Goal: Find contact information: Find contact information

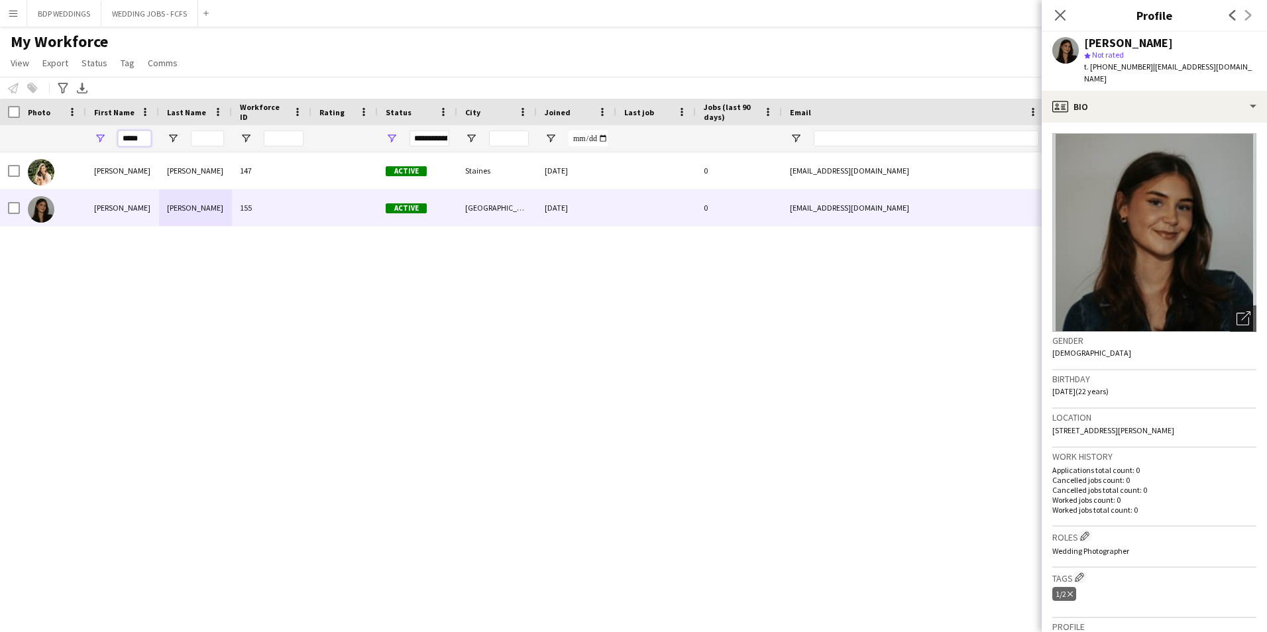
drag, startPoint x: 104, startPoint y: 142, endPoint x: -113, endPoint y: 156, distance: 217.7
click at [0, 156] on html "Menu Boards Boards Boards All jobs Status Workforce Workforce My Workforce Recr…" at bounding box center [633, 316] width 1267 height 632
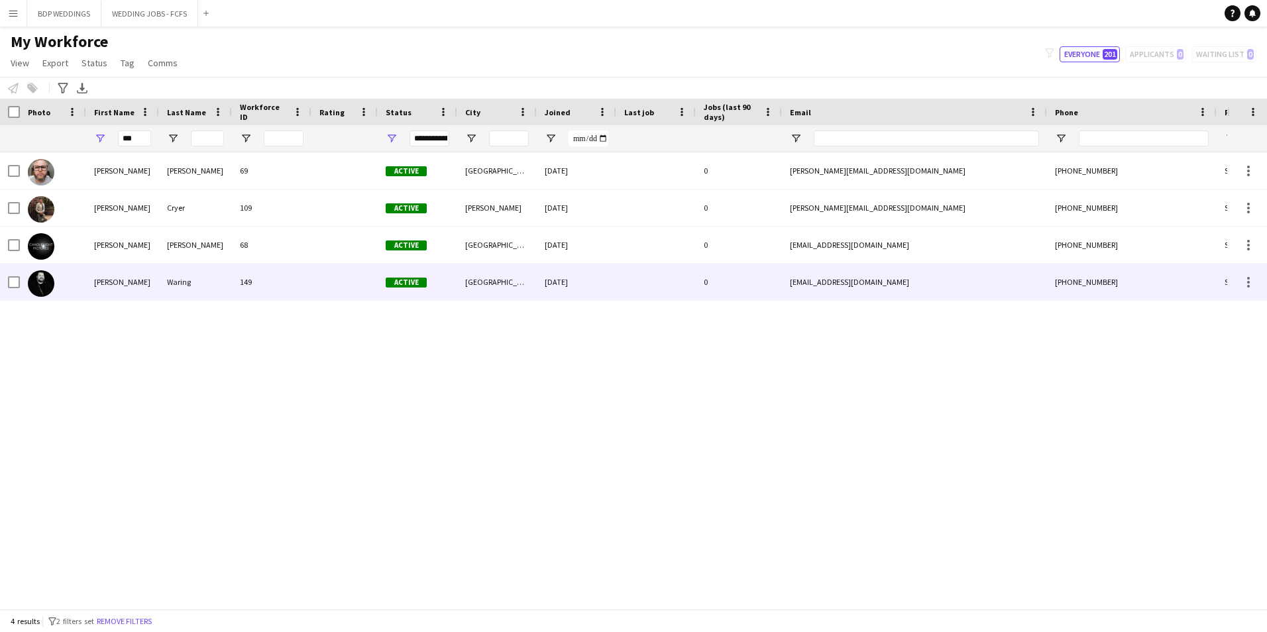
click at [171, 282] on div "Waring" at bounding box center [195, 282] width 73 height 36
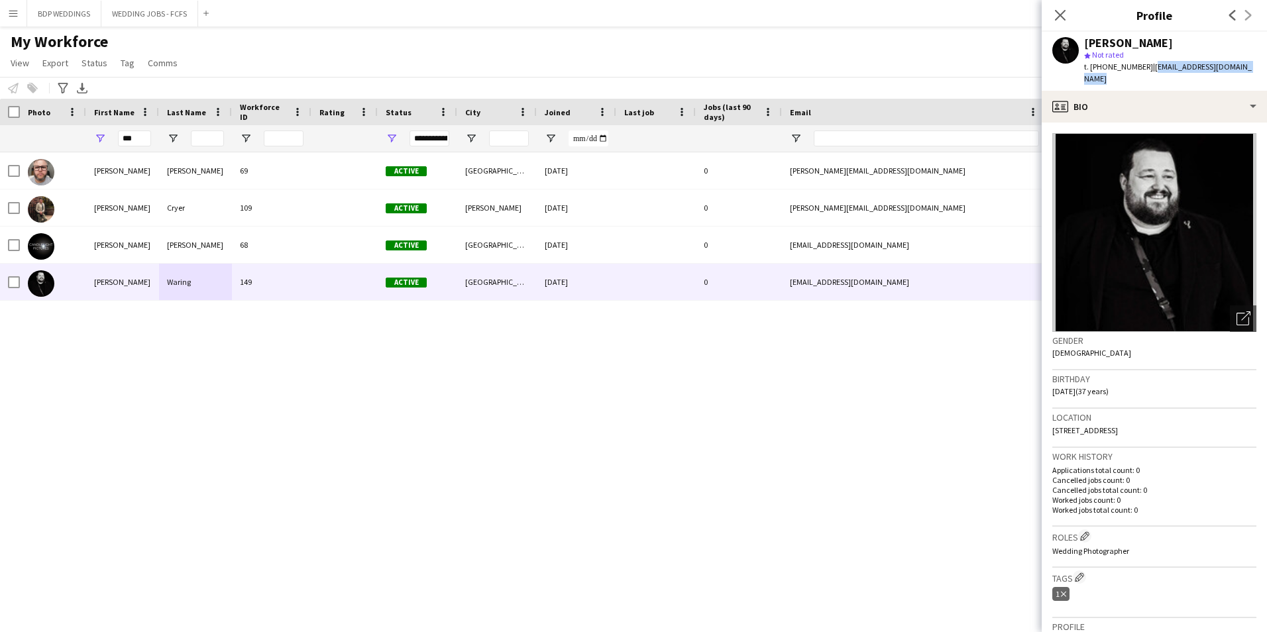
drag, startPoint x: 1147, startPoint y: 69, endPoint x: 1255, endPoint y: 74, distance: 108.1
click at [1255, 74] on div "[PERSON_NAME] star Not rated t. [PHONE_NUMBER] | [EMAIL_ADDRESS][DOMAIN_NAME]" at bounding box center [1153, 61] width 225 height 59
copy span "[EMAIL_ADDRESS][DOMAIN_NAME]"
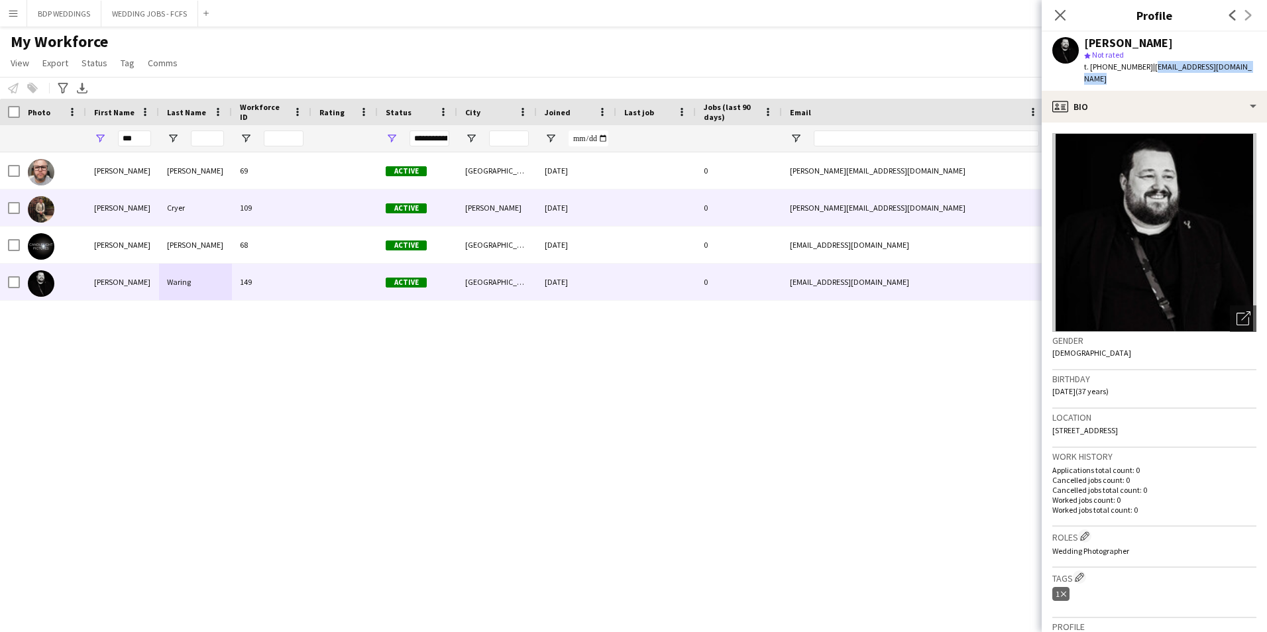
click at [311, 206] on div at bounding box center [344, 207] width 66 height 36
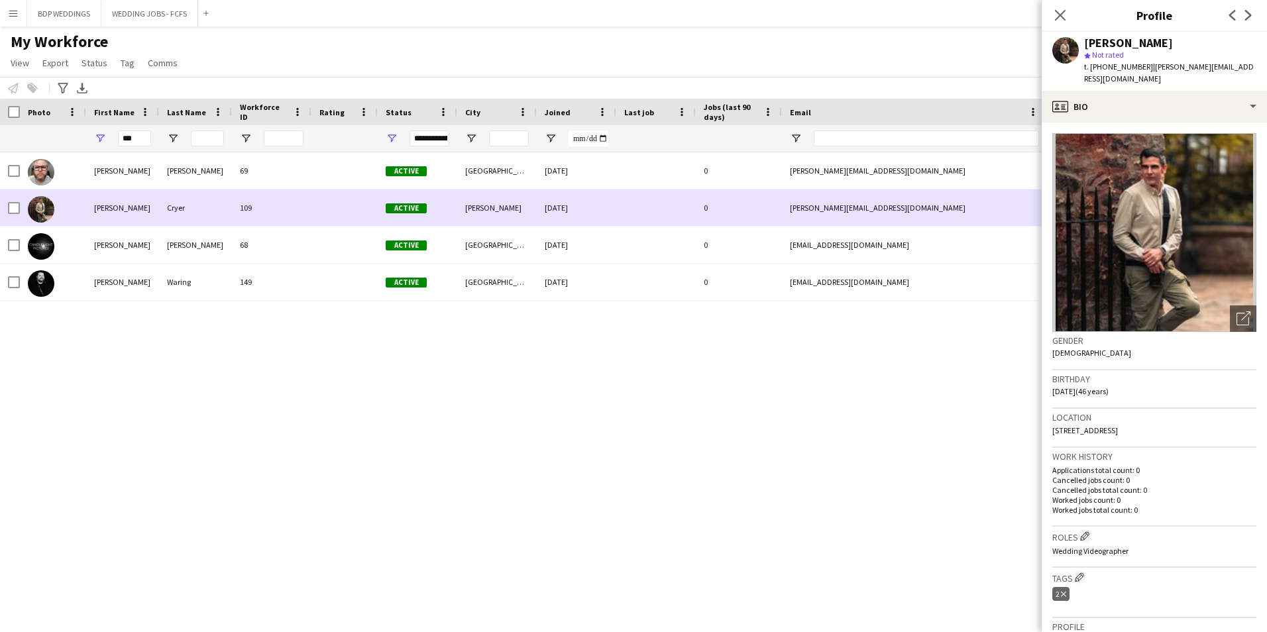
click at [311, 219] on div at bounding box center [344, 207] width 66 height 36
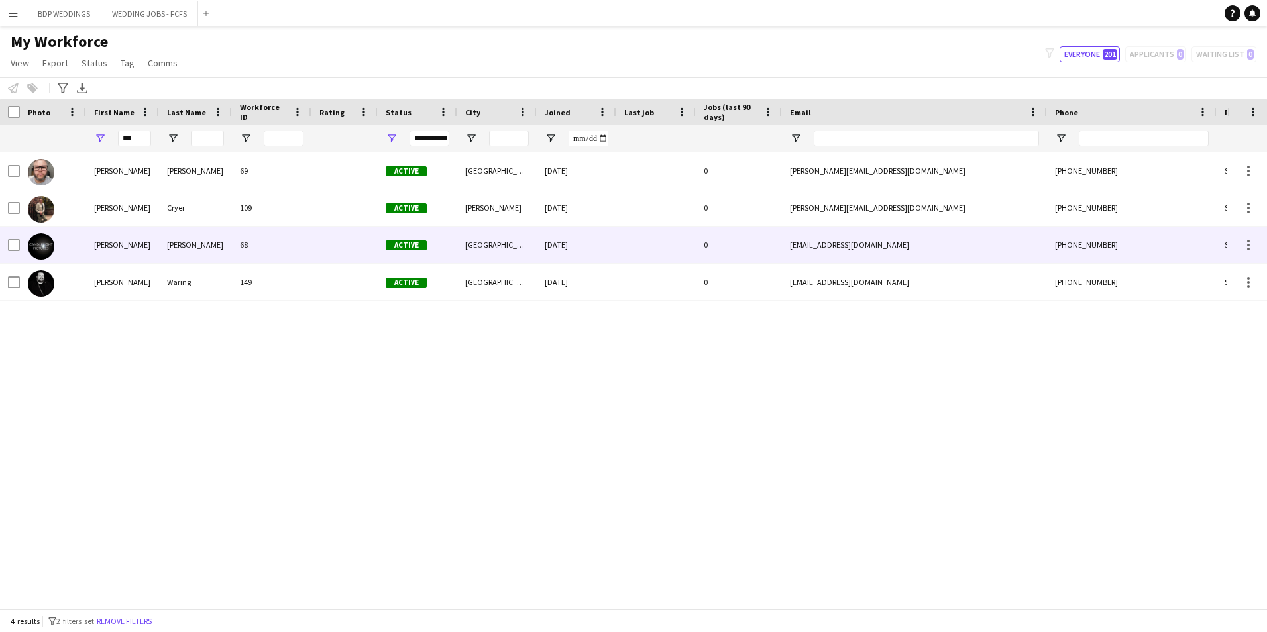
click at [308, 236] on div "68" at bounding box center [271, 245] width 79 height 36
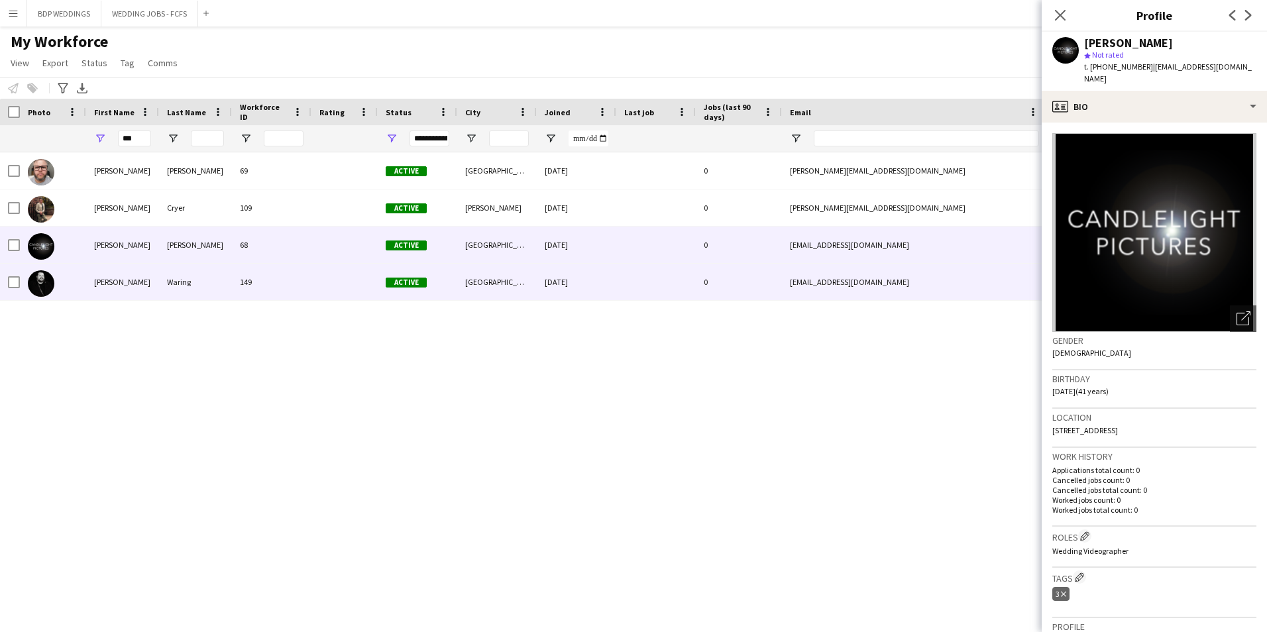
click at [264, 288] on div "149" at bounding box center [271, 282] width 79 height 36
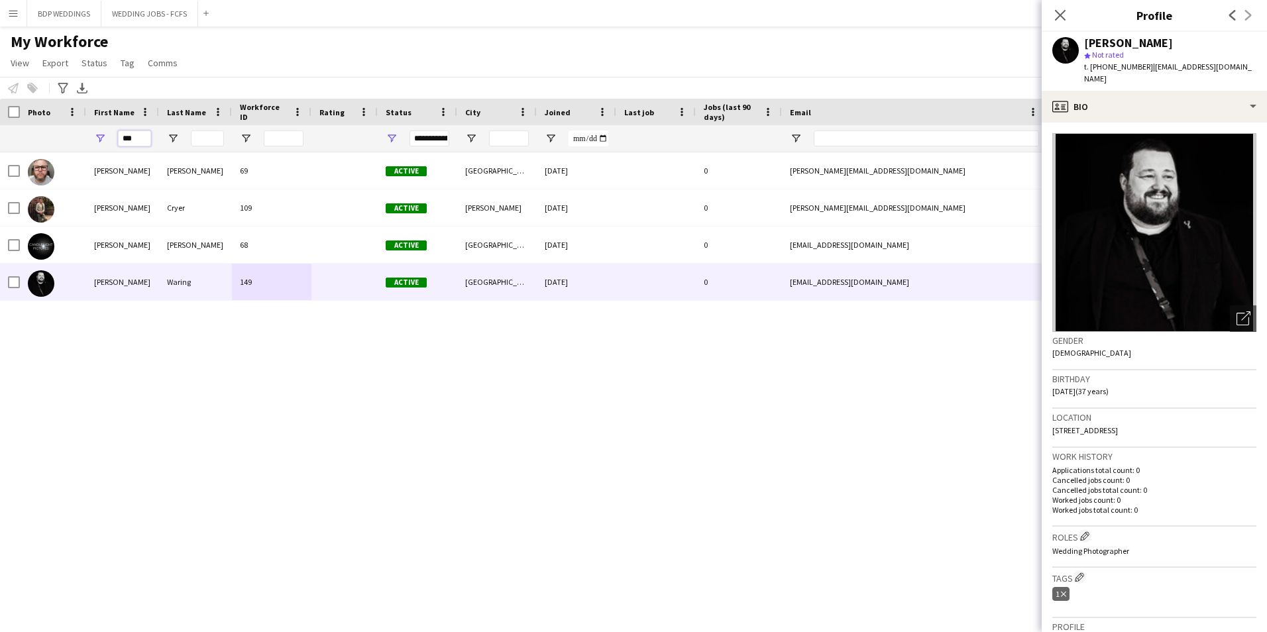
drag, startPoint x: 139, startPoint y: 136, endPoint x: 126, endPoint y: 136, distance: 13.3
click at [126, 136] on input "***" at bounding box center [134, 138] width 33 height 16
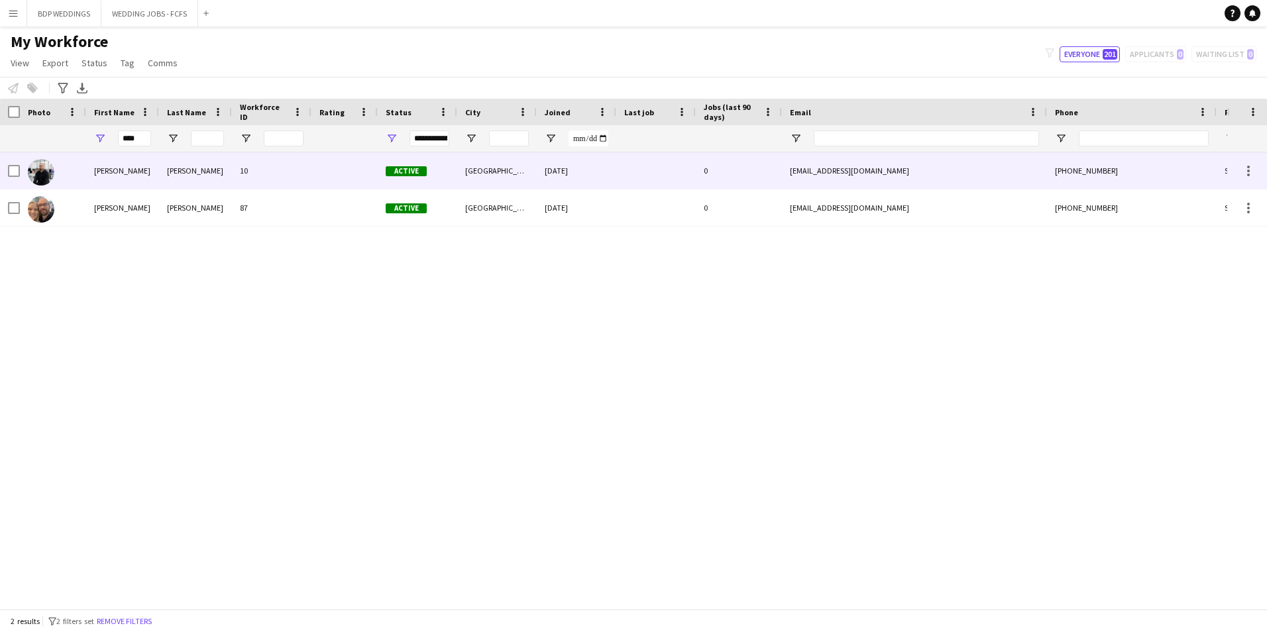
click at [195, 183] on div "[PERSON_NAME]" at bounding box center [195, 170] width 73 height 36
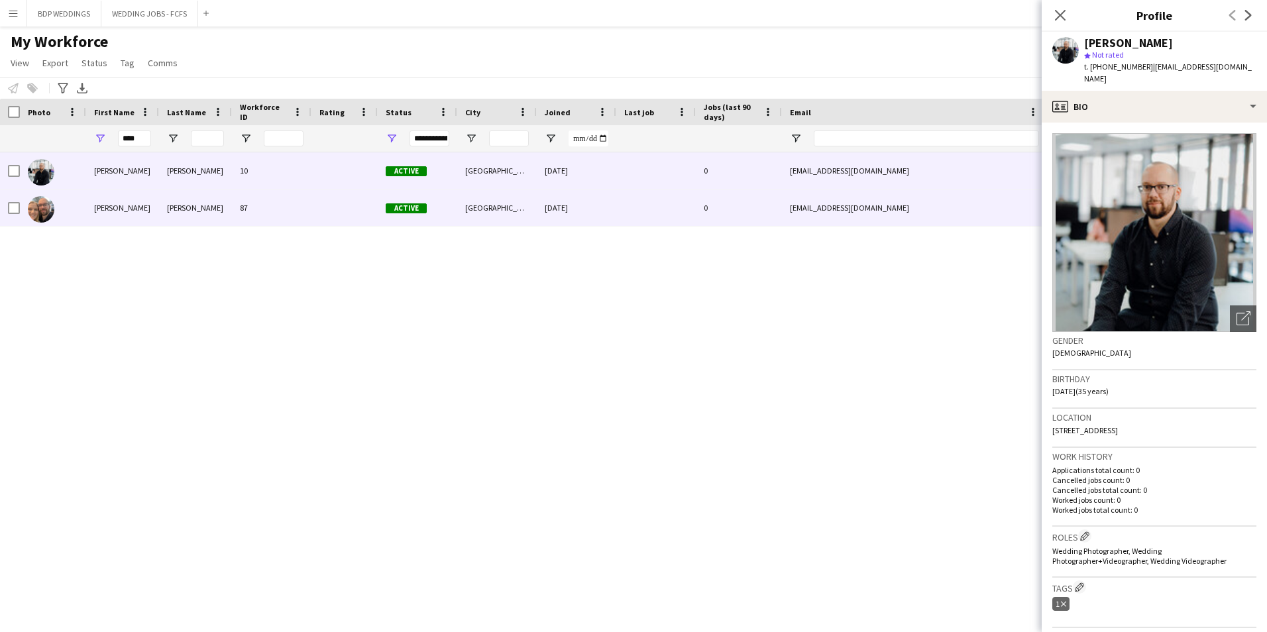
click at [537, 205] on div "[DATE]" at bounding box center [576, 207] width 79 height 36
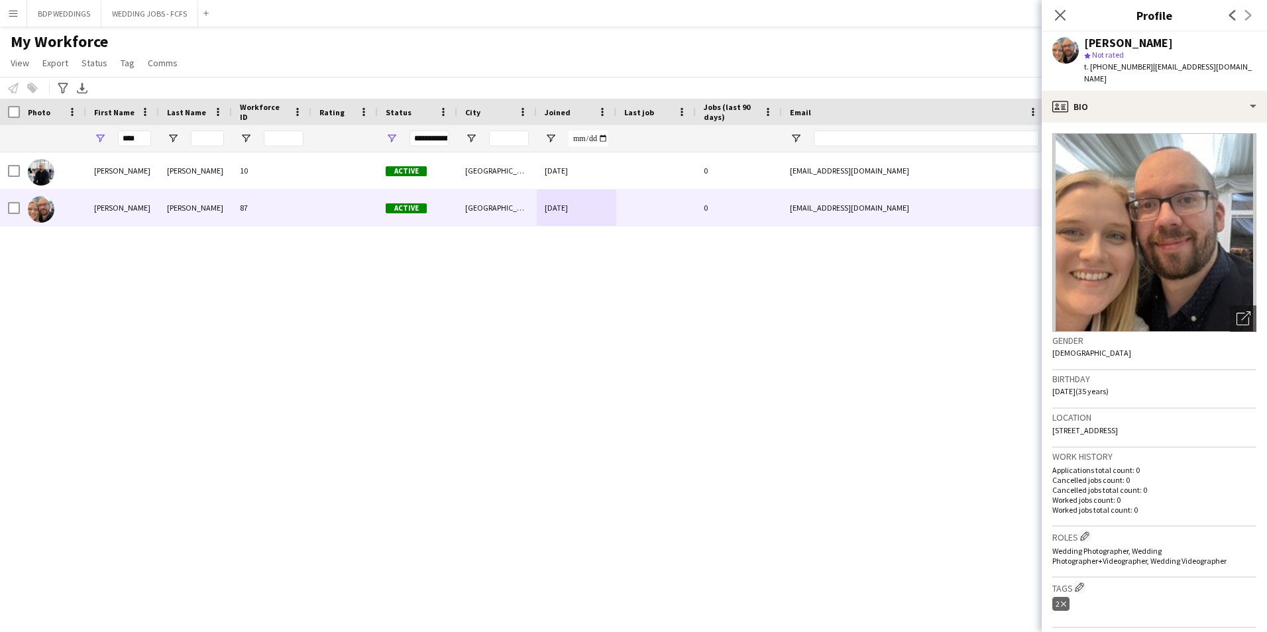
drag, startPoint x: 1148, startPoint y: 66, endPoint x: 1255, endPoint y: 67, distance: 107.3
click at [1255, 67] on div "[PERSON_NAME] star Not rated t. [PHONE_NUMBER] | [EMAIL_ADDRESS][DOMAIN_NAME]" at bounding box center [1153, 61] width 225 height 59
copy span "[EMAIL_ADDRESS][DOMAIN_NAME]"
drag, startPoint x: 144, startPoint y: 144, endPoint x: -45, endPoint y: 153, distance: 189.7
click at [0, 153] on html "Menu Boards Boards Boards All jobs Status Workforce Workforce My Workforce Recr…" at bounding box center [633, 316] width 1267 height 632
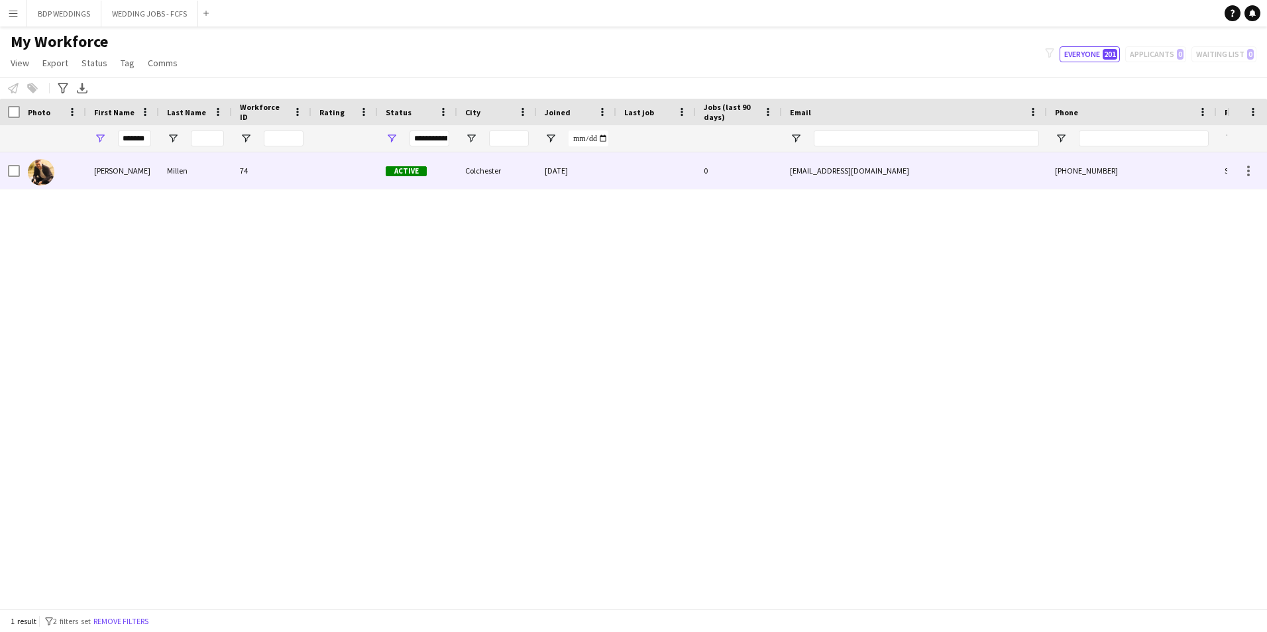
click at [116, 180] on div "[PERSON_NAME]" at bounding box center [122, 170] width 73 height 36
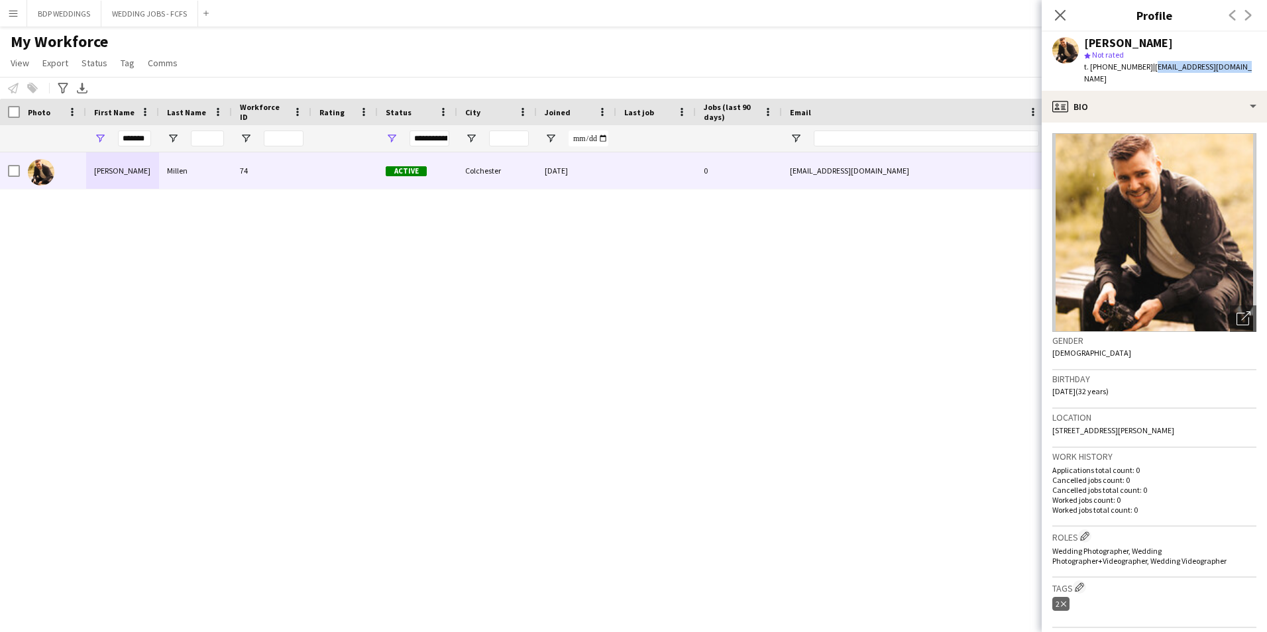
drag, startPoint x: 1146, startPoint y: 62, endPoint x: 1223, endPoint y: 65, distance: 77.5
click at [1223, 65] on div "[PERSON_NAME] star Not rated t. [PHONE_NUMBER] | [EMAIL_ADDRESS][DOMAIN_NAME]" at bounding box center [1153, 61] width 225 height 59
copy span "[EMAIL_ADDRESS][DOMAIN_NAME]"
drag, startPoint x: 149, startPoint y: 136, endPoint x: 53, endPoint y: 126, distance: 96.6
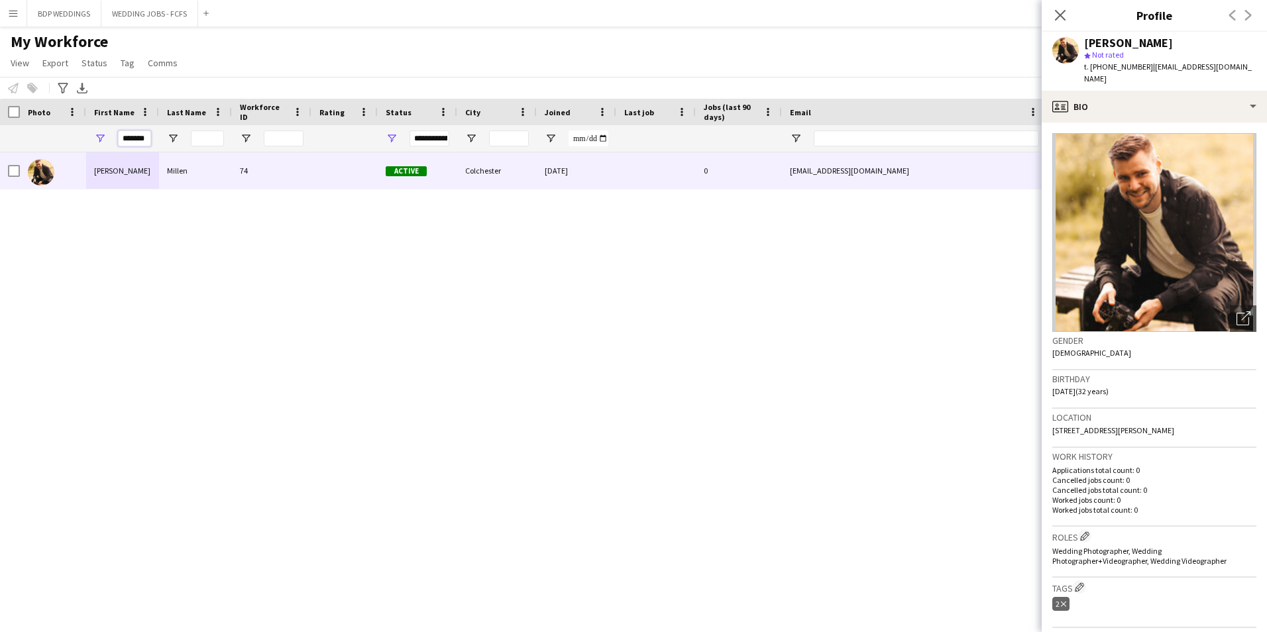
click at [54, 126] on div "*******" at bounding box center [718, 138] width 1436 height 26
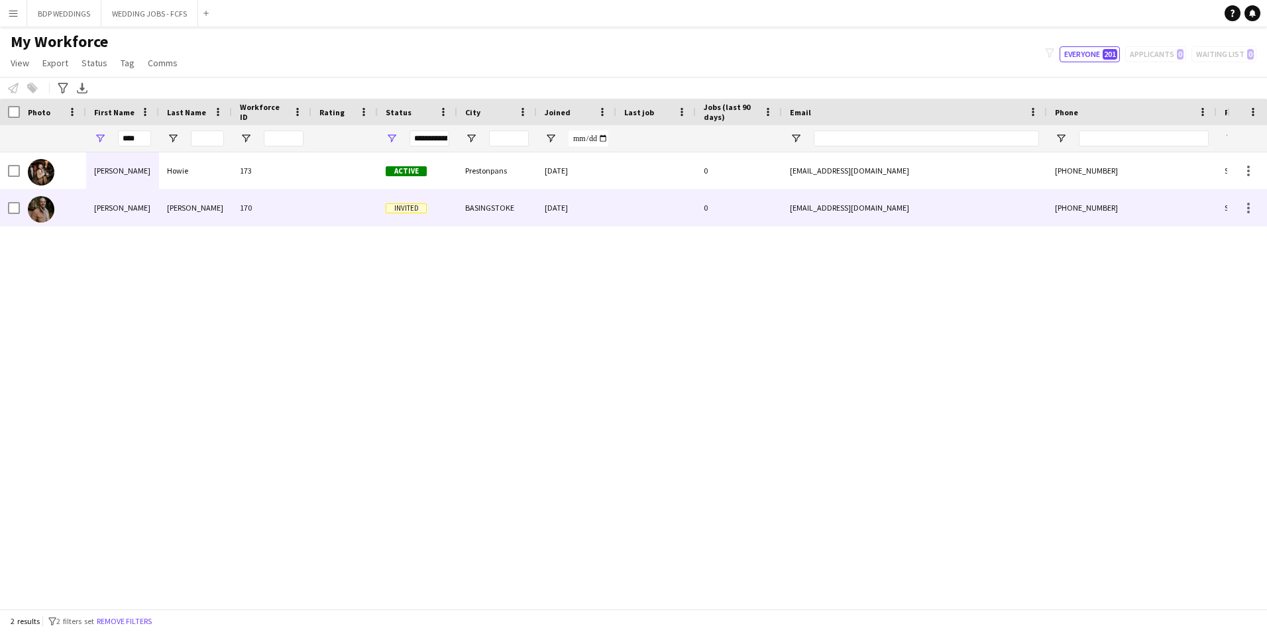
click at [223, 210] on div "[PERSON_NAME]" at bounding box center [195, 207] width 73 height 36
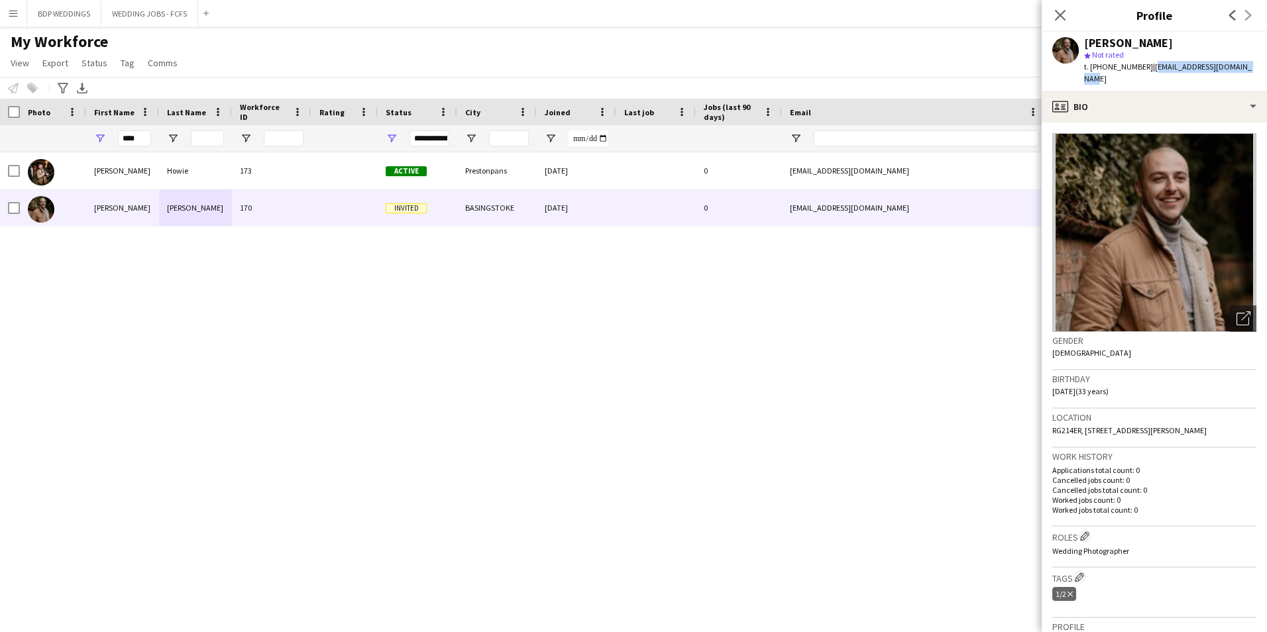
drag, startPoint x: 1152, startPoint y: 63, endPoint x: 1243, endPoint y: 68, distance: 90.9
click at [1243, 68] on span "| [EMAIL_ADDRESS][DOMAIN_NAME]" at bounding box center [1168, 73] width 168 height 22
copy span "[EMAIL_ADDRESS][DOMAIN_NAME]"
drag, startPoint x: 139, startPoint y: 131, endPoint x: 68, endPoint y: 136, distance: 71.1
click at [68, 136] on div "****" at bounding box center [718, 138] width 1436 height 26
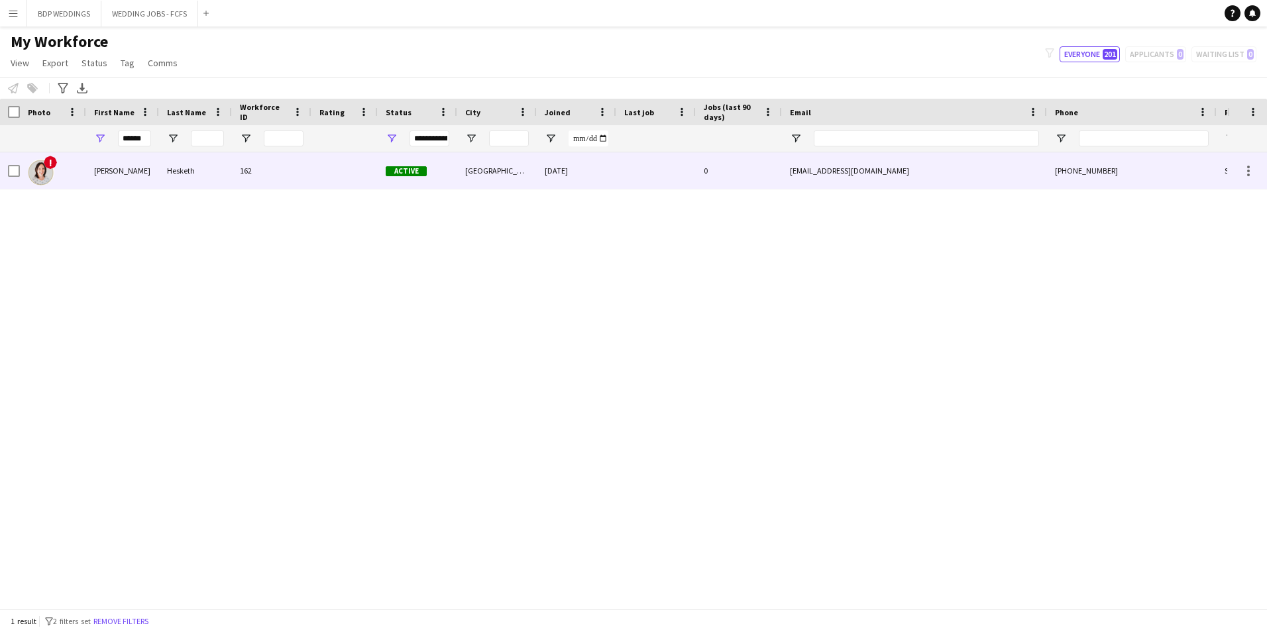
click at [150, 169] on div "[PERSON_NAME]" at bounding box center [122, 170] width 73 height 36
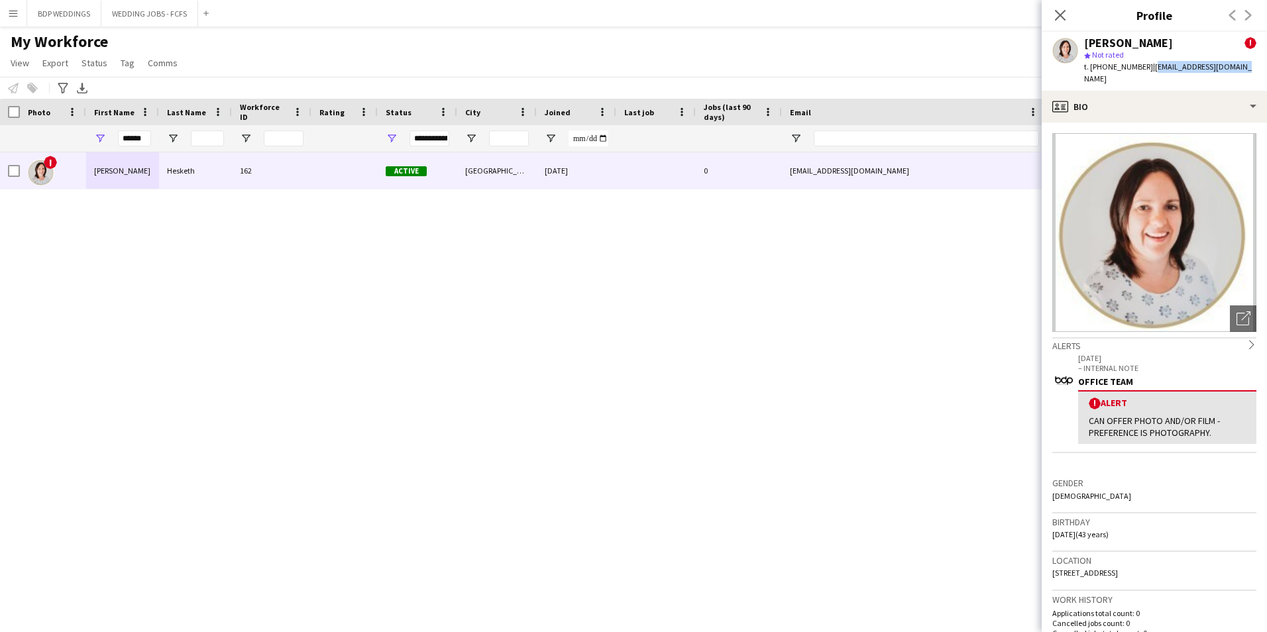
drag, startPoint x: 1147, startPoint y: 64, endPoint x: 1240, endPoint y: 67, distance: 92.8
click at [1240, 67] on div "[PERSON_NAME] ! star Not rated t. [PHONE_NUMBER] | [EMAIL_ADDRESS][DOMAIN_NAME]" at bounding box center [1153, 61] width 225 height 59
copy span "[EMAIL_ADDRESS][DOMAIN_NAME]"
drag, startPoint x: 148, startPoint y: 136, endPoint x: 28, endPoint y: 138, distance: 119.9
click at [28, 138] on div "******" at bounding box center [718, 138] width 1436 height 26
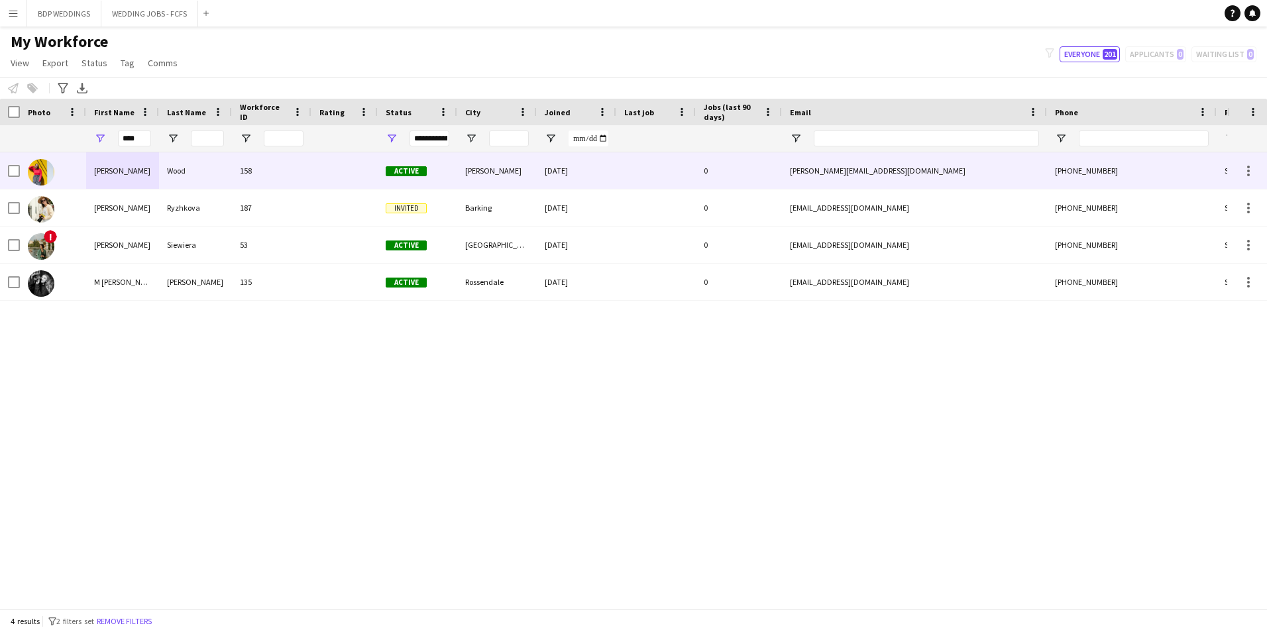
click at [213, 176] on div "Wood" at bounding box center [195, 170] width 73 height 36
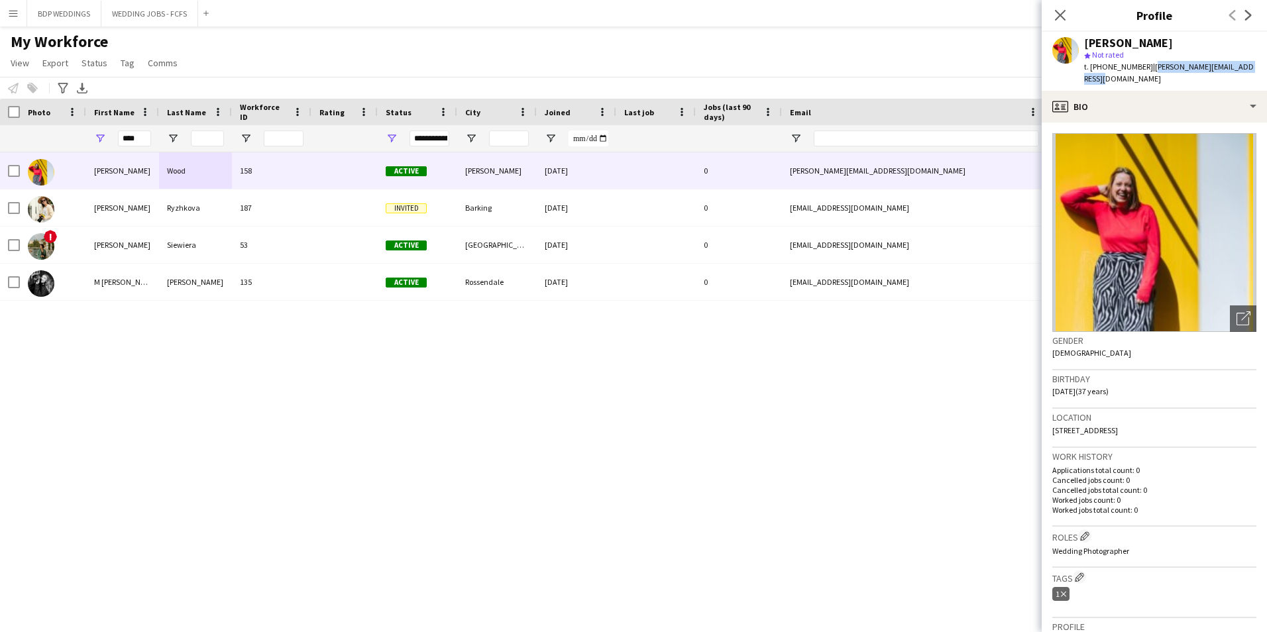
drag, startPoint x: 1146, startPoint y: 65, endPoint x: 1156, endPoint y: 78, distance: 16.0
click at [1156, 78] on div "t. [PHONE_NUMBER] | [PERSON_NAME][EMAIL_ADDRESS][DOMAIN_NAME]" at bounding box center [1170, 73] width 172 height 24
copy span "[PERSON_NAME][EMAIL_ADDRESS][DOMAIN_NAME]"
drag, startPoint x: 144, startPoint y: 133, endPoint x: -14, endPoint y: 101, distance: 160.8
click at [0, 101] on html "Menu Boards Boards Boards All jobs Status Workforce Workforce My Workforce Recr…" at bounding box center [633, 316] width 1267 height 632
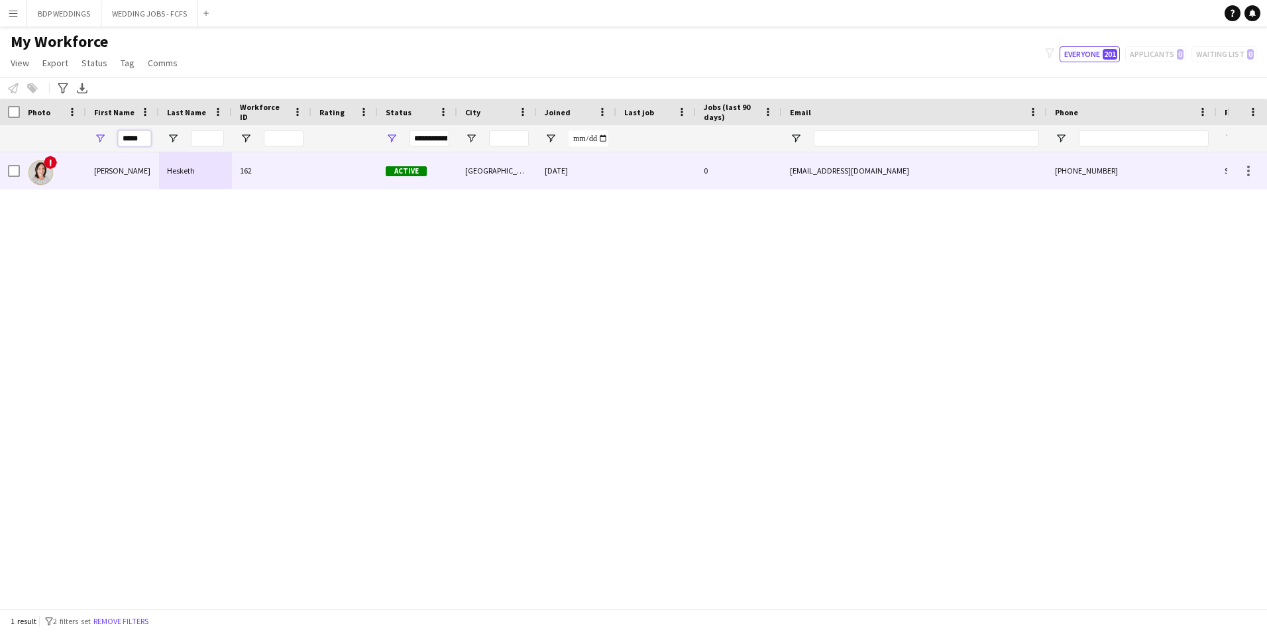
type input "*****"
click at [177, 164] on div "Hesketh" at bounding box center [195, 170] width 73 height 36
